Goal: Task Accomplishment & Management: Manage account settings

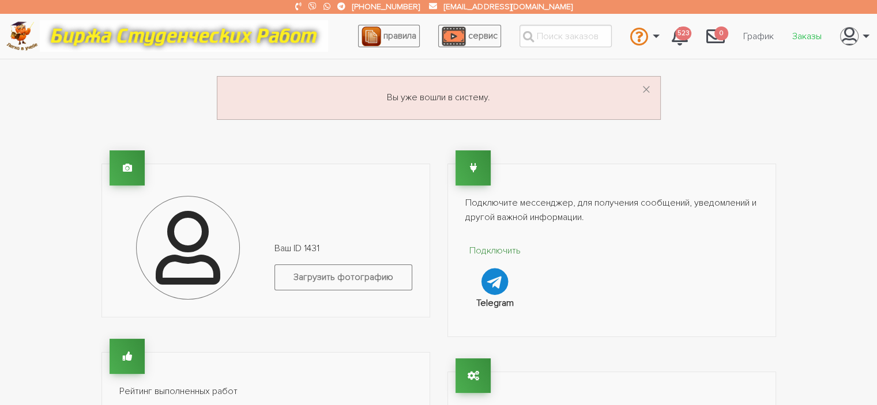
click at [810, 36] on link "Заказы" at bounding box center [807, 36] width 48 height 22
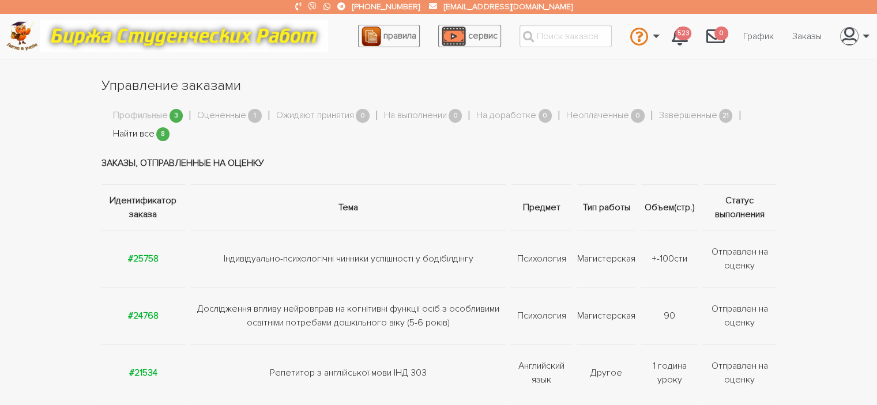
click at [146, 133] on link "Найти все" at bounding box center [134, 134] width 42 height 15
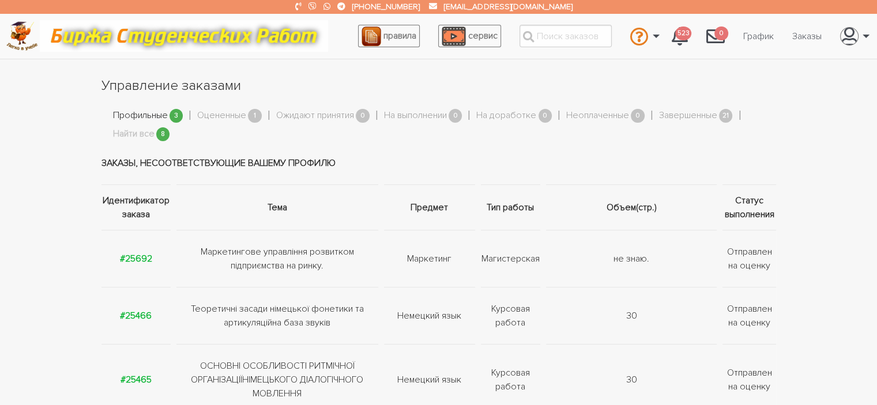
click at [144, 111] on link "Профильные" at bounding box center [140, 115] width 55 height 15
